Goal: Transaction & Acquisition: Purchase product/service

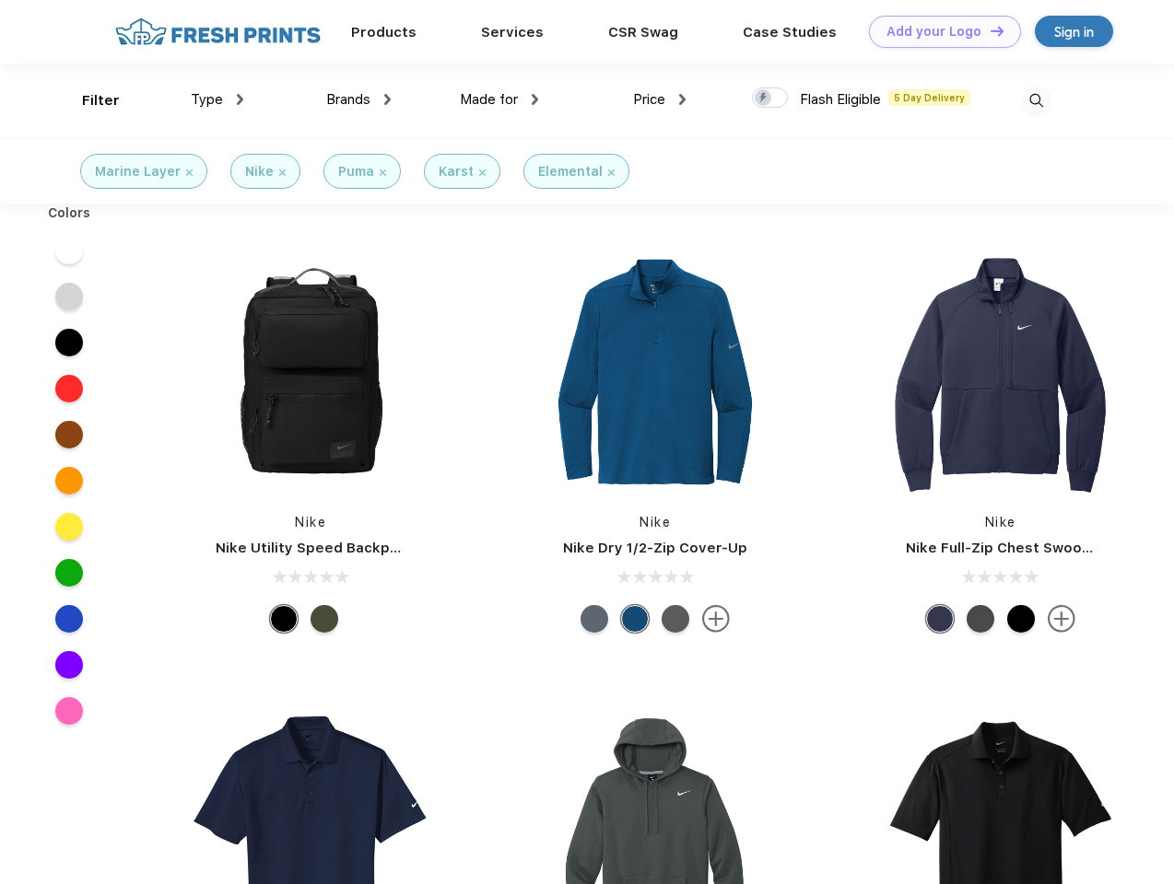
scroll to position [1, 0]
click at [938, 31] on link "Add your Logo Design Tool" at bounding box center [945, 32] width 152 height 32
click at [0, 0] on div "Design Tool" at bounding box center [0, 0] width 0 height 0
click at [989, 30] on link "Add your Logo Design Tool" at bounding box center [945, 32] width 152 height 32
click at [88, 100] on div "Filter" at bounding box center [101, 100] width 38 height 21
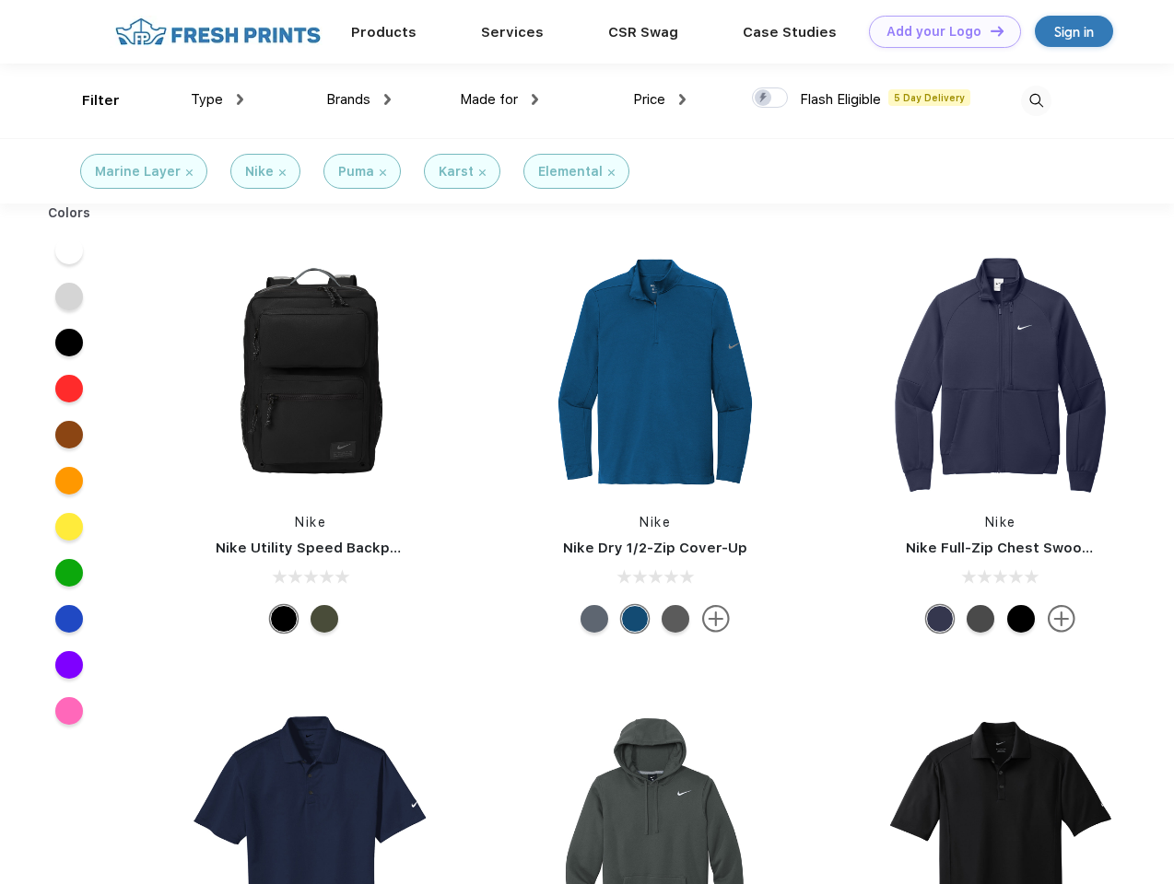
click at [217, 100] on span "Type" at bounding box center [207, 99] width 32 height 17
click at [358, 100] on span "Brands" at bounding box center [348, 99] width 44 height 17
click at [499, 100] on span "Made for" at bounding box center [489, 99] width 58 height 17
click at [660, 100] on span "Price" at bounding box center [649, 99] width 32 height 17
click at [770, 99] on div at bounding box center [770, 98] width 36 height 20
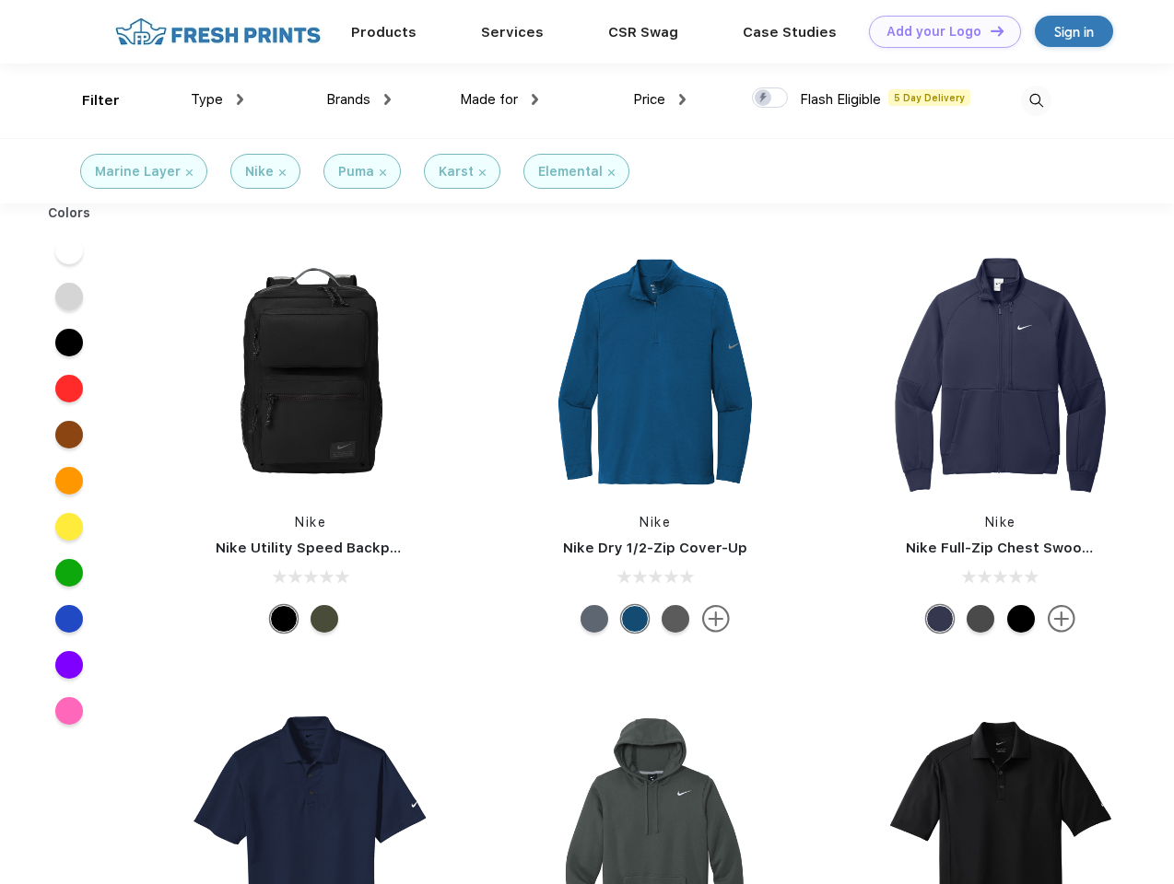
click at [764, 99] on input "checkbox" at bounding box center [758, 93] width 12 height 12
click at [1036, 100] on img at bounding box center [1036, 101] width 30 height 30
